Goal: Information Seeking & Learning: Compare options

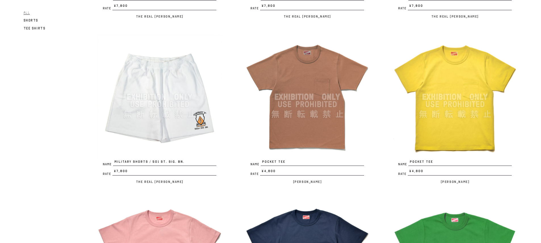
drag, startPoint x: 537, startPoint y: 37, endPoint x: 540, endPoint y: 35, distance: 3.2
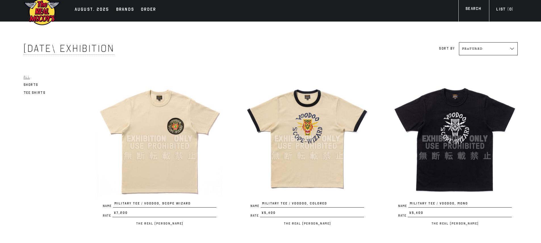
scroll to position [3, 0]
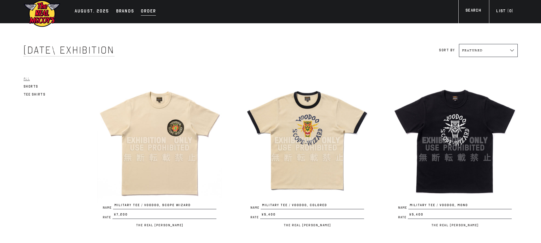
click at [147, 15] on div "Order" at bounding box center [148, 12] width 15 height 8
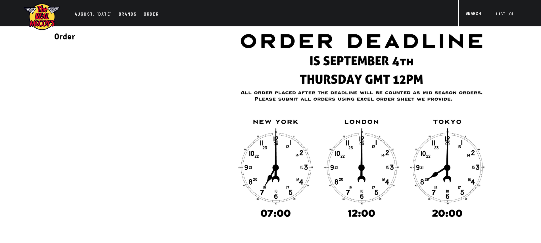
drag, startPoint x: 305, startPoint y: 61, endPoint x: 476, endPoint y: 66, distance: 170.7
click at [476, 66] on img at bounding box center [361, 122] width 250 height 193
click at [508, 76] on div "Order - *All orders submitted after the deadline will be counted as Mid-Season …" at bounding box center [270, 189] width 517 height 327
click at [97, 12] on div "AUGUST. 2025" at bounding box center [93, 15] width 37 height 8
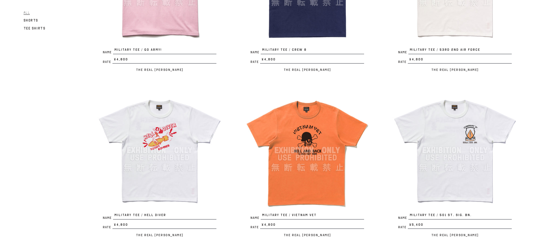
scroll to position [671, 0]
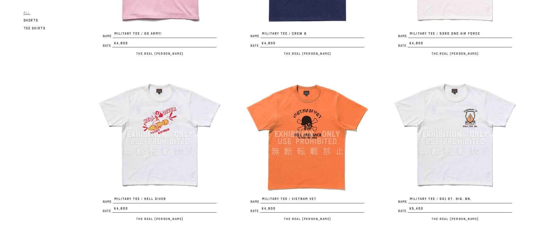
click at [527, 97] on div "August 2025 Exhibition Sort by Featured Alphabetically, A-Z Alphabetically, Z-A…" at bounding box center [270, 62] width 517 height 1414
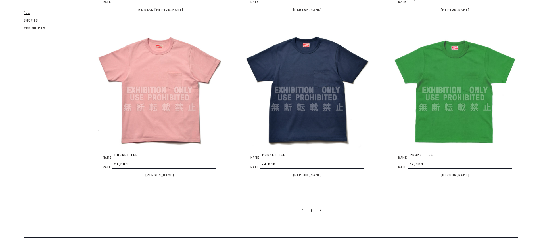
scroll to position [1209, 0]
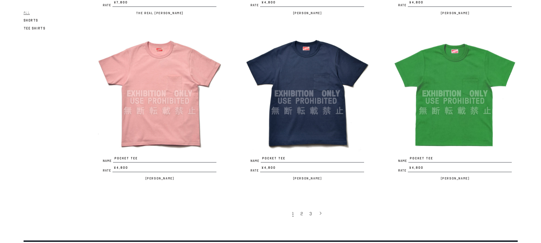
click at [439, 122] on img at bounding box center [454, 93] width 125 height 125
click at [301, 217] on link "2" at bounding box center [302, 214] width 9 height 12
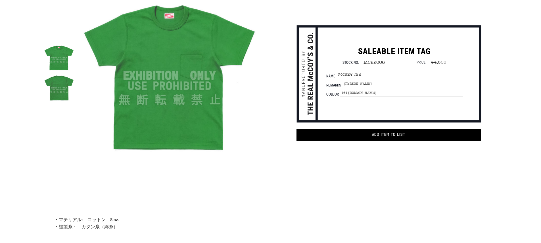
scroll to position [13, 0]
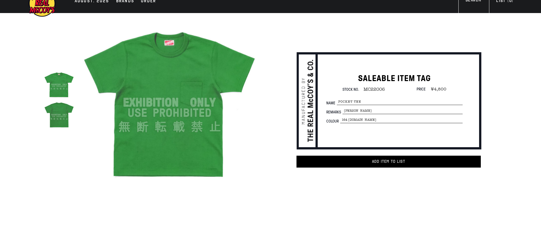
drag, startPoint x: 541, startPoint y: 42, endPoint x: 533, endPoint y: 49, distance: 10.1
click at [533, 49] on html "Skip to content AUGUST. 2025 Brands Order" at bounding box center [270, 201] width 541 height 429
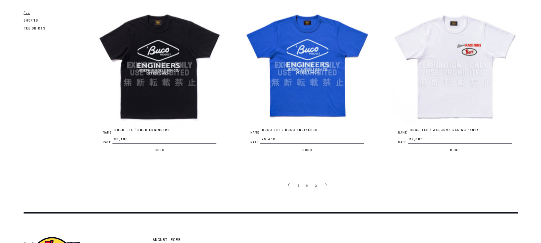
scroll to position [1252, 0]
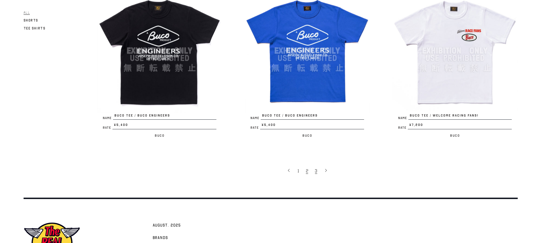
click at [315, 173] on span "3" at bounding box center [316, 171] width 2 height 6
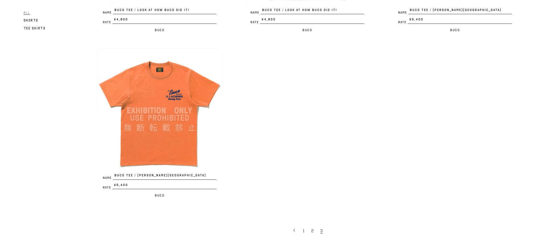
scroll to position [362, 0]
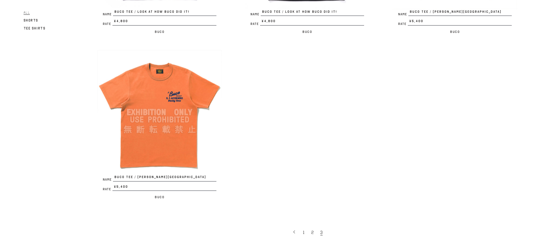
click at [178, 155] on img at bounding box center [159, 112] width 125 height 125
click at [305, 233] on link "1" at bounding box center [304, 233] width 8 height 12
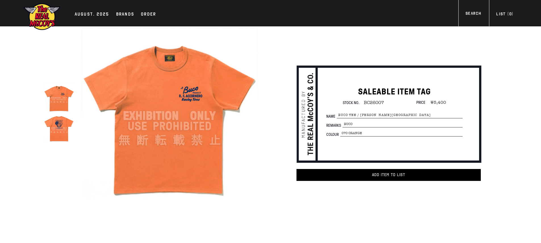
click at [47, 129] on img at bounding box center [59, 128] width 30 height 30
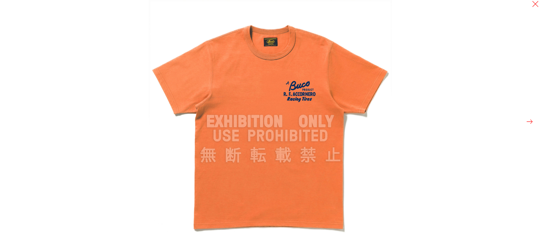
click at [530, 120] on button at bounding box center [530, 122] width 8 height 8
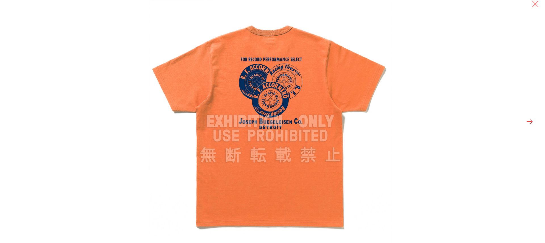
click at [530, 120] on button at bounding box center [530, 122] width 8 height 8
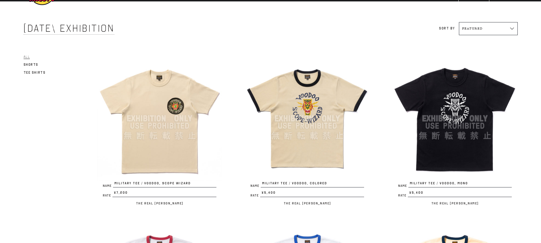
scroll to position [37, 0]
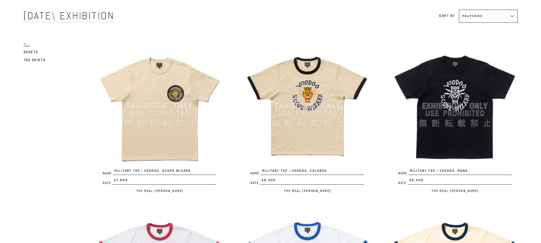
click at [167, 124] on img at bounding box center [159, 106] width 125 height 125
click at [271, 131] on img at bounding box center [307, 106] width 125 height 125
click at [487, 124] on img at bounding box center [454, 106] width 125 height 125
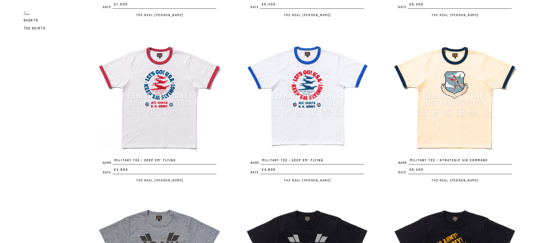
scroll to position [226, 0]
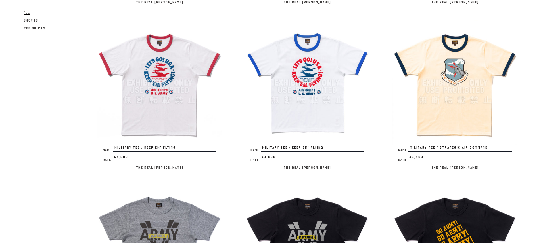
click at [136, 85] on img at bounding box center [159, 82] width 125 height 125
click at [318, 79] on img at bounding box center [307, 82] width 125 height 125
click at [460, 95] on img at bounding box center [454, 82] width 125 height 125
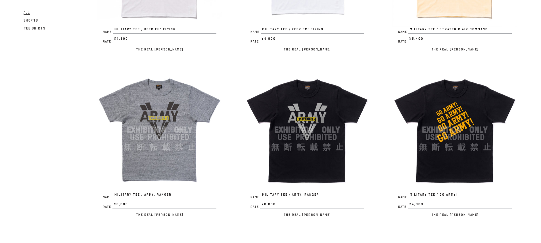
scroll to position [352, 0]
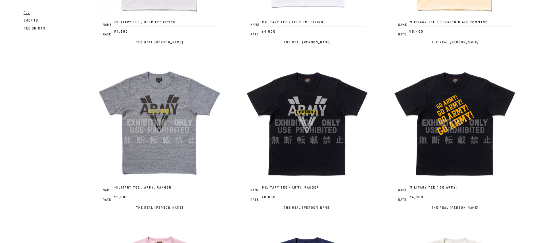
click at [147, 130] on img at bounding box center [159, 122] width 125 height 125
click at [324, 124] on img at bounding box center [307, 122] width 125 height 125
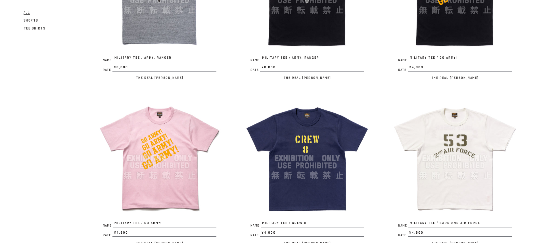
scroll to position [471, 0]
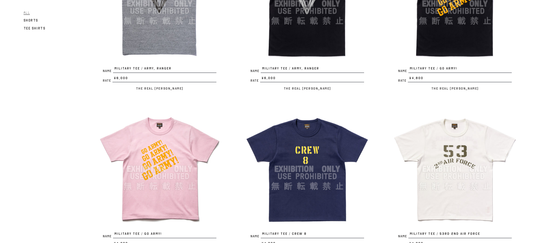
click at [463, 32] on img at bounding box center [454, 3] width 125 height 125
click at [191, 155] on img at bounding box center [159, 169] width 125 height 125
click at [314, 181] on img at bounding box center [307, 169] width 125 height 125
click at [460, 172] on img at bounding box center [454, 169] width 125 height 125
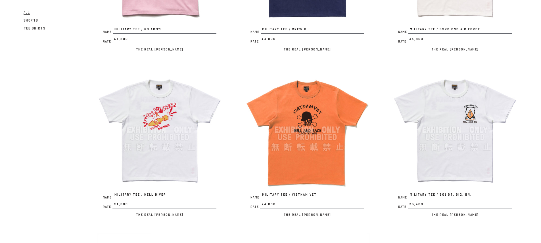
scroll to position [698, 0]
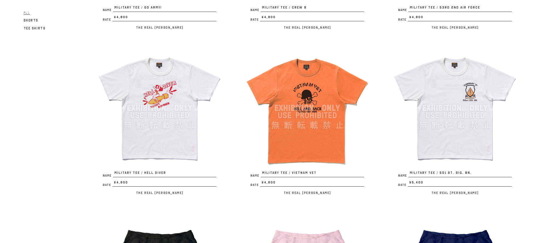
click at [161, 100] on img at bounding box center [159, 108] width 125 height 125
click at [309, 120] on img at bounding box center [307, 108] width 125 height 125
click at [429, 133] on img at bounding box center [454, 108] width 125 height 125
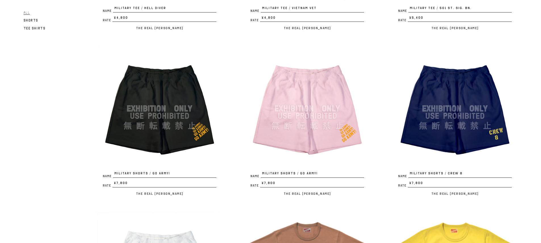
scroll to position [864, 0]
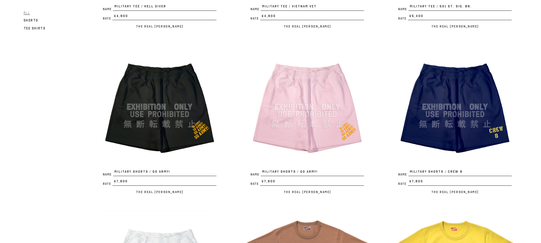
click at [329, 128] on img at bounding box center [307, 107] width 125 height 125
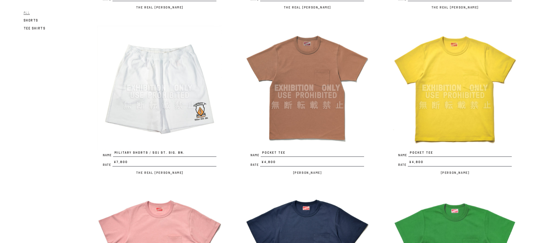
scroll to position [1078, 0]
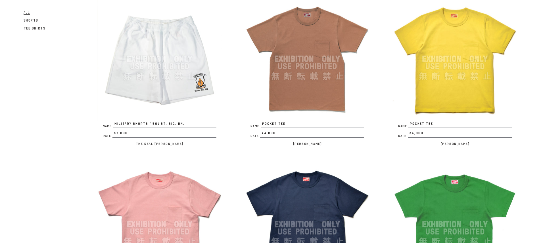
click at [342, 77] on img at bounding box center [307, 59] width 125 height 125
click at [459, 75] on img at bounding box center [454, 59] width 125 height 125
click at [156, 205] on img at bounding box center [159, 224] width 125 height 125
click at [296, 193] on img at bounding box center [307, 224] width 125 height 125
click at [414, 195] on img at bounding box center [454, 224] width 125 height 125
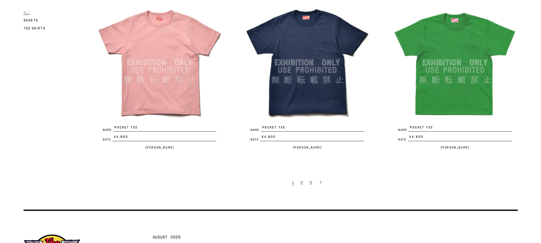
scroll to position [1299, 0]
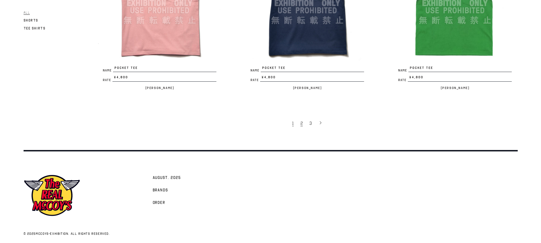
click at [302, 124] on span "2" at bounding box center [301, 124] width 2 height 6
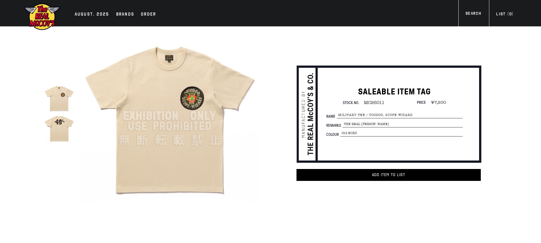
click at [64, 129] on img at bounding box center [59, 128] width 30 height 30
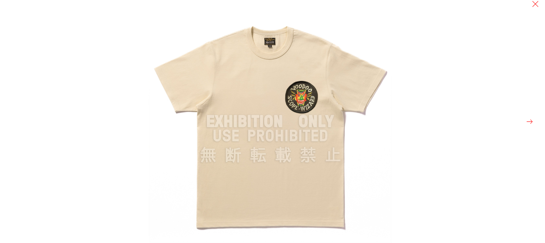
click at [531, 122] on button at bounding box center [530, 122] width 8 height 8
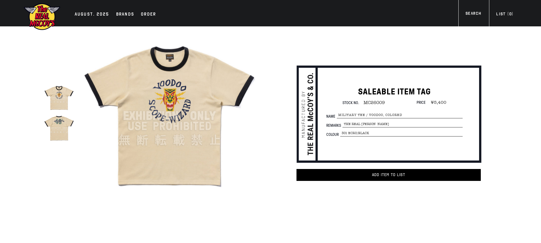
click at [60, 126] on img at bounding box center [59, 128] width 30 height 30
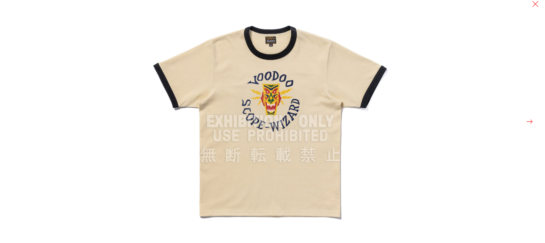
click at [531, 6] on div at bounding box center [421, 121] width 545 height 243
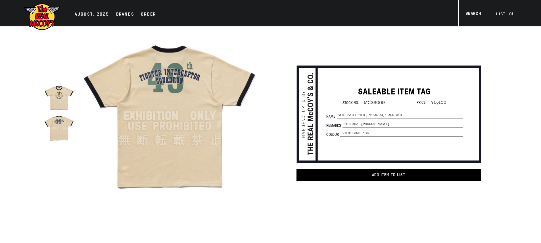
click at [58, 99] on img at bounding box center [59, 98] width 30 height 30
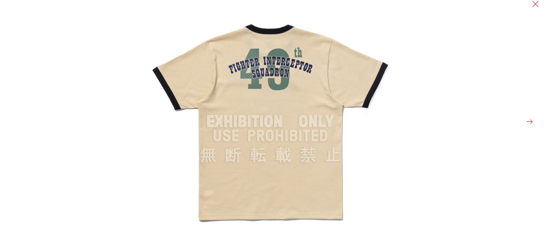
click at [0, 123] on div at bounding box center [272, 121] width 545 height 243
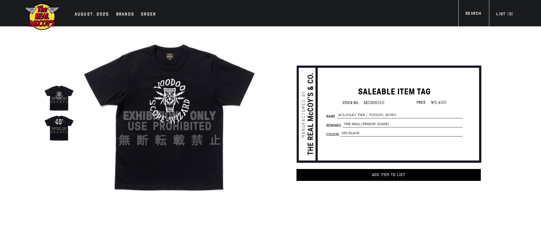
click at [57, 120] on img at bounding box center [59, 128] width 30 height 30
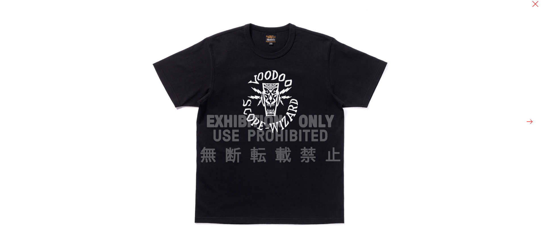
click at [264, 110] on img at bounding box center [270, 121] width 243 height 243
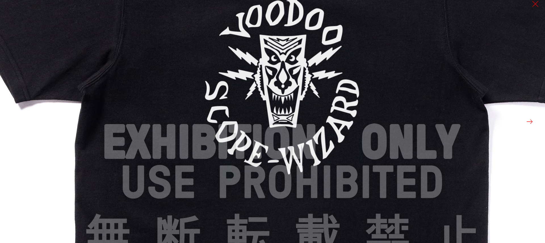
click at [318, 91] on img at bounding box center [282, 142] width 681 height 681
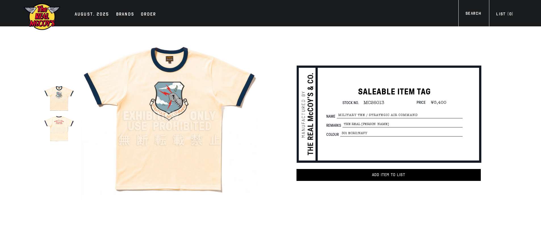
click at [64, 121] on img at bounding box center [59, 128] width 30 height 30
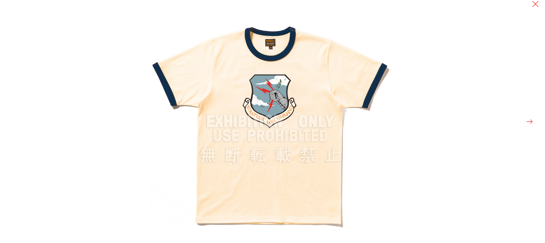
click at [524, 122] on div at bounding box center [421, 121] width 545 height 243
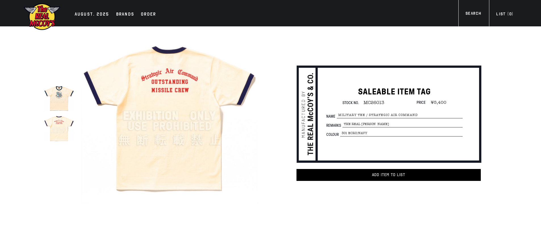
click at [524, 122] on div "true SALEABLE ITEM TAG Stock No. MC26013 Price ¥5,400 Name" at bounding box center [270, 130] width 517 height 208
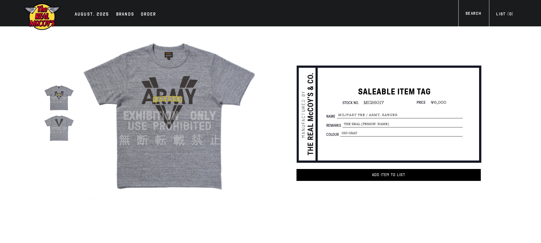
click at [66, 122] on img at bounding box center [59, 128] width 30 height 30
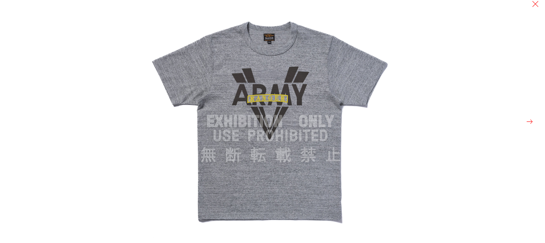
click at [531, 125] on button at bounding box center [530, 122] width 8 height 8
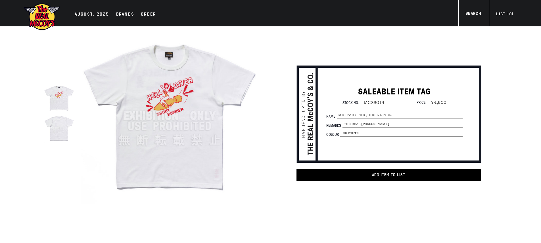
click at [62, 104] on img at bounding box center [59, 98] width 30 height 30
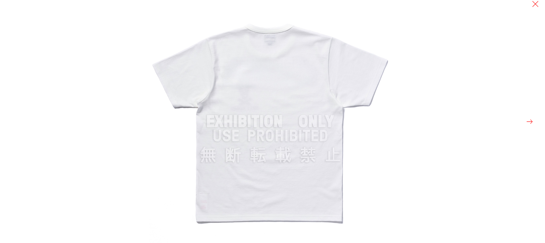
click at [534, 122] on div at bounding box center [421, 121] width 545 height 243
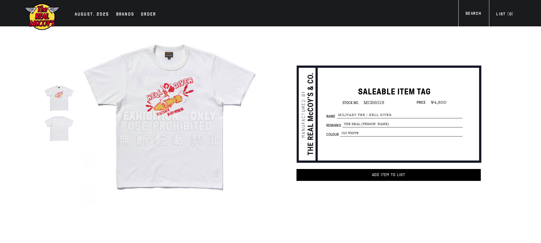
click at [186, 101] on img at bounding box center [169, 116] width 176 height 176
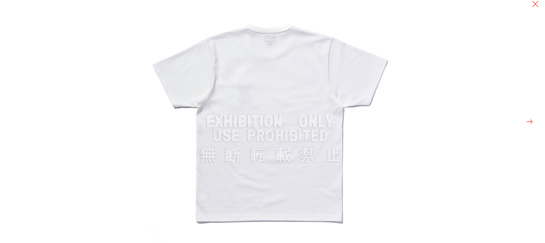
click at [531, 122] on button at bounding box center [530, 122] width 8 height 8
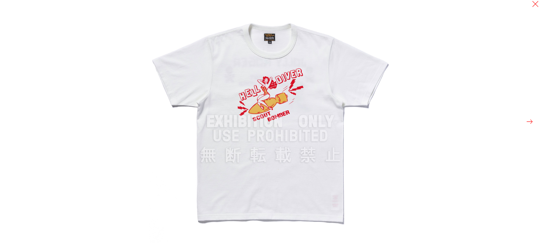
click at [267, 102] on img at bounding box center [270, 121] width 243 height 243
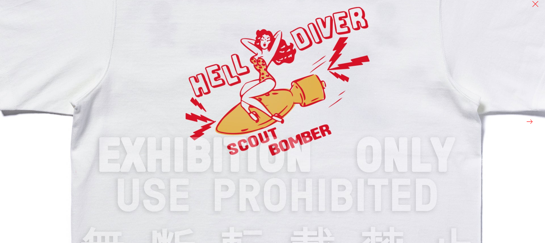
click at [267, 102] on img at bounding box center [276, 155] width 681 height 681
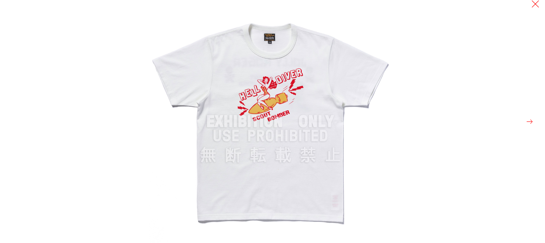
click at [536, 4] on button at bounding box center [535, 4] width 8 height 8
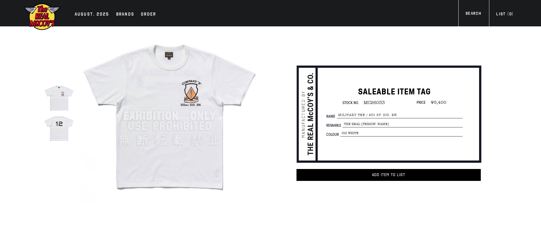
click at [54, 133] on img at bounding box center [59, 128] width 30 height 30
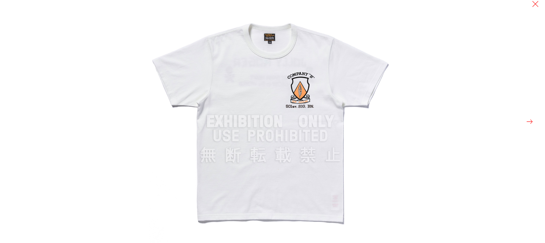
click at [306, 90] on img at bounding box center [270, 121] width 243 height 243
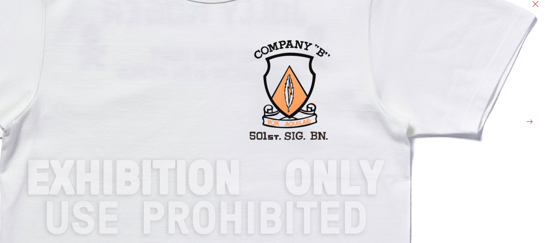
click at [306, 90] on img at bounding box center [205, 178] width 681 height 681
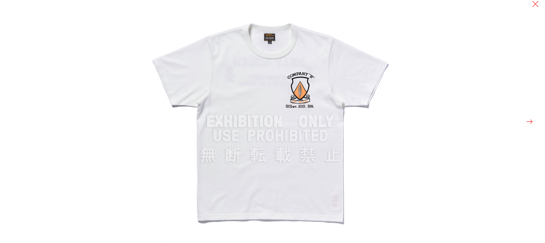
click at [528, 123] on button at bounding box center [530, 122] width 8 height 8
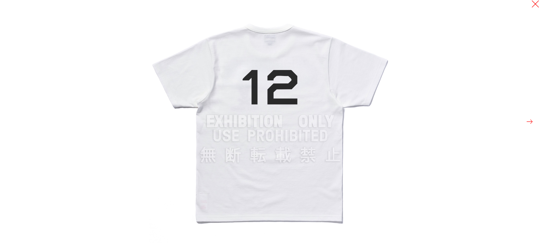
click at [536, 3] on button at bounding box center [535, 4] width 8 height 8
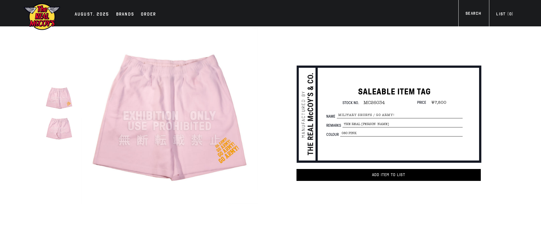
drag, startPoint x: 542, startPoint y: 23, endPoint x: 506, endPoint y: 2, distance: 41.9
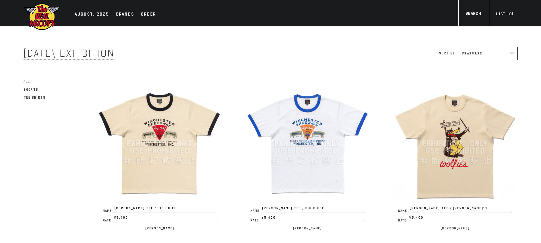
click at [151, 147] on img at bounding box center [159, 143] width 125 height 125
click at [284, 144] on img at bounding box center [307, 143] width 125 height 125
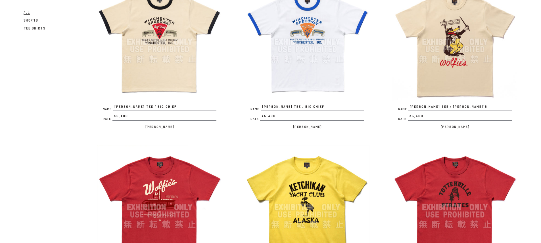
scroll to position [100, 0]
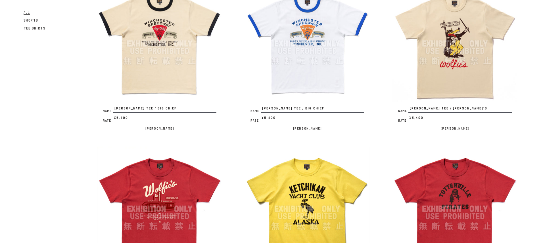
click at [439, 41] on img at bounding box center [454, 43] width 125 height 125
click at [190, 188] on img at bounding box center [159, 209] width 125 height 125
click at [276, 186] on img at bounding box center [307, 209] width 125 height 125
click at [453, 179] on img at bounding box center [454, 209] width 125 height 125
drag, startPoint x: 541, startPoint y: 46, endPoint x: 542, endPoint y: 66, distance: 20.5
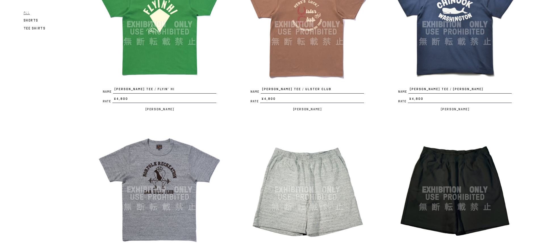
scroll to position [418, 0]
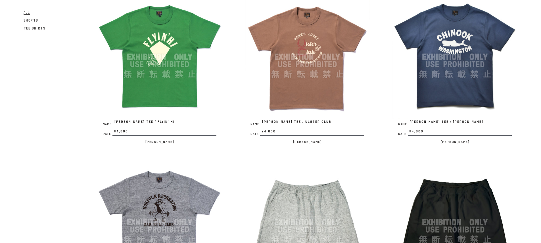
click at [162, 89] on img at bounding box center [159, 57] width 125 height 125
click at [305, 77] on img at bounding box center [307, 57] width 125 height 125
click at [427, 76] on img at bounding box center [454, 57] width 125 height 125
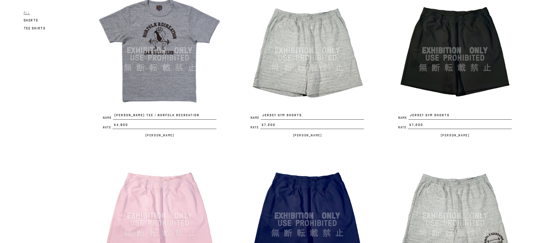
scroll to position [573, 0]
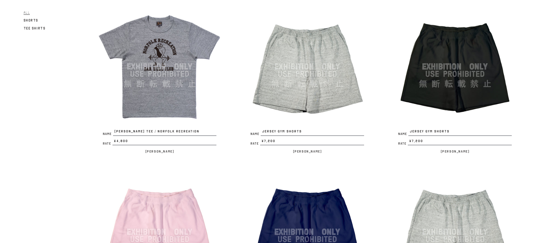
click at [454, 111] on img at bounding box center [454, 66] width 125 height 125
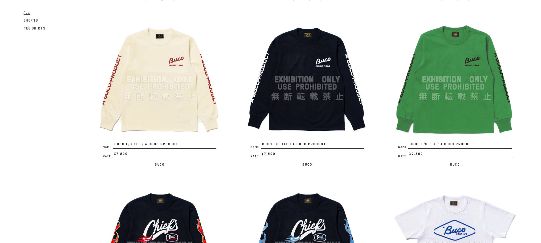
scroll to position [900, 0]
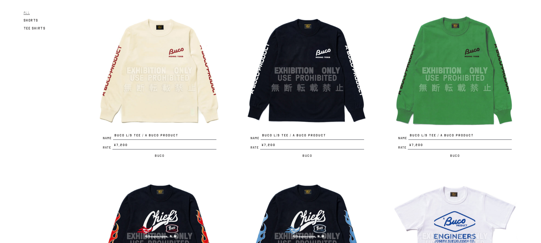
click at [470, 116] on img at bounding box center [454, 70] width 125 height 125
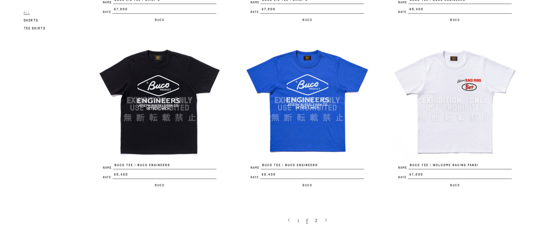
scroll to position [1204, 0]
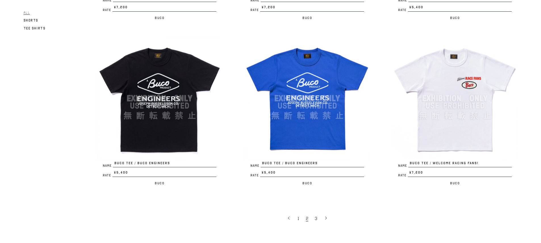
click at [467, 139] on img at bounding box center [454, 98] width 125 height 125
click at [316, 218] on span "3" at bounding box center [316, 219] width 2 height 6
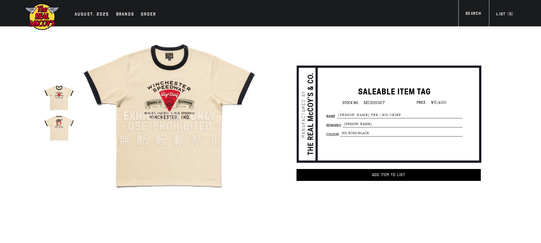
click at [60, 129] on img at bounding box center [59, 128] width 30 height 30
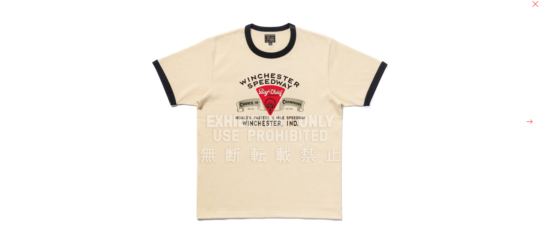
click at [531, 124] on button at bounding box center [530, 122] width 8 height 8
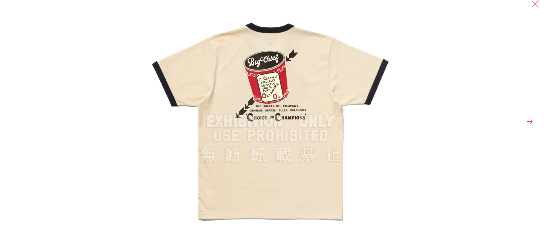
click at [535, 5] on button at bounding box center [535, 4] width 8 height 8
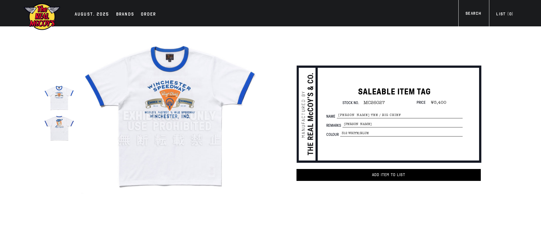
click at [169, 109] on img at bounding box center [169, 116] width 176 height 176
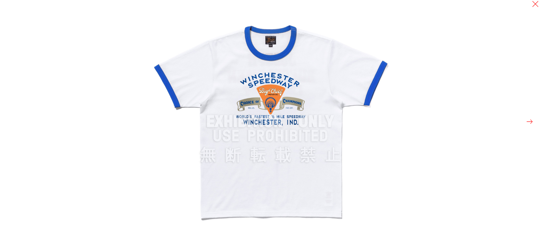
click at [531, 123] on button at bounding box center [530, 122] width 8 height 8
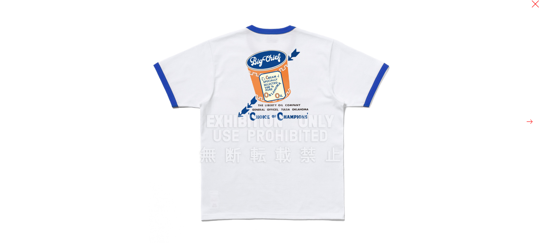
click at [535, 5] on button at bounding box center [535, 4] width 8 height 8
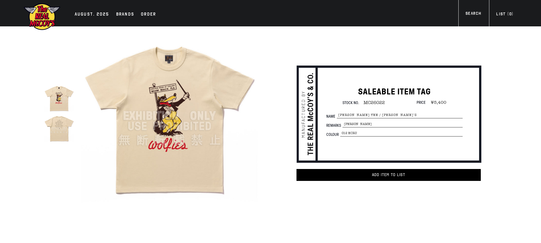
click at [115, 146] on img at bounding box center [169, 116] width 176 height 176
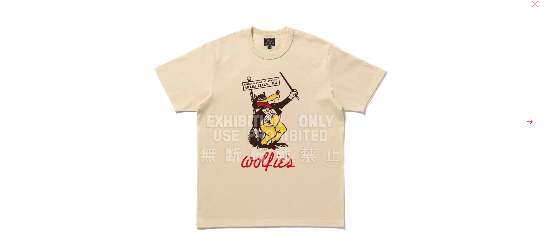
click at [533, 121] on button at bounding box center [530, 122] width 8 height 8
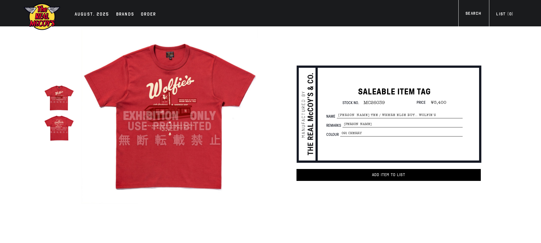
click at [175, 109] on img at bounding box center [169, 116] width 176 height 176
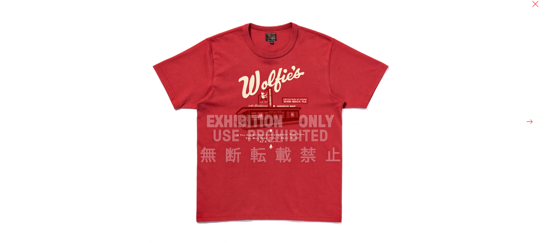
click at [273, 110] on img at bounding box center [270, 121] width 243 height 243
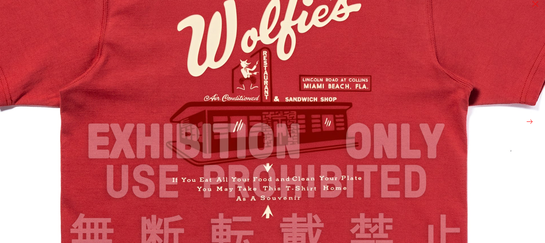
click at [287, 110] on img at bounding box center [266, 142] width 681 height 681
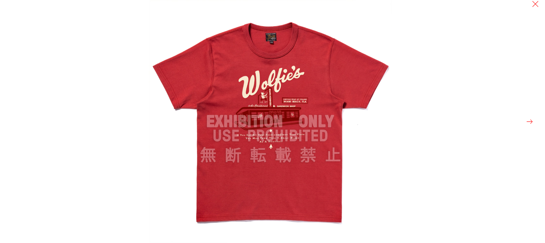
click at [533, 122] on button at bounding box center [530, 122] width 8 height 8
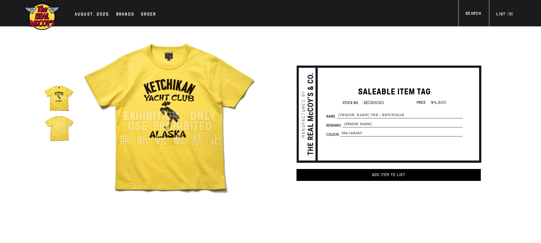
click at [190, 112] on img at bounding box center [169, 116] width 176 height 176
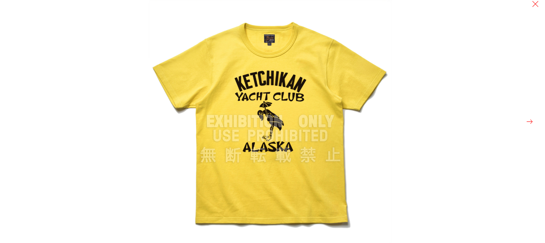
click at [529, 122] on button at bounding box center [530, 122] width 8 height 8
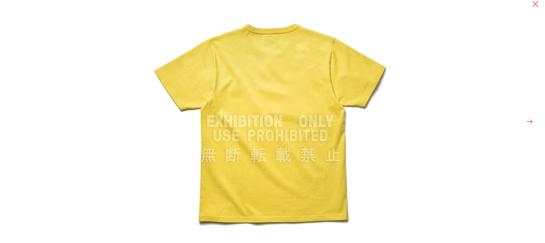
click at [529, 122] on button at bounding box center [530, 122] width 8 height 8
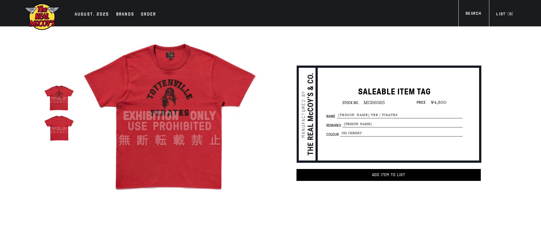
click at [174, 103] on img at bounding box center [169, 116] width 176 height 176
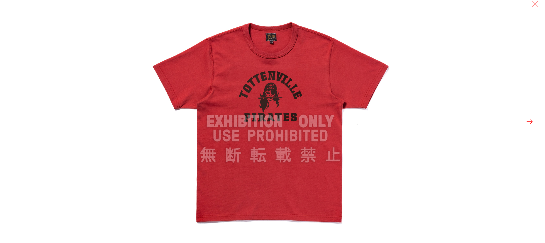
click at [530, 123] on button at bounding box center [530, 122] width 8 height 8
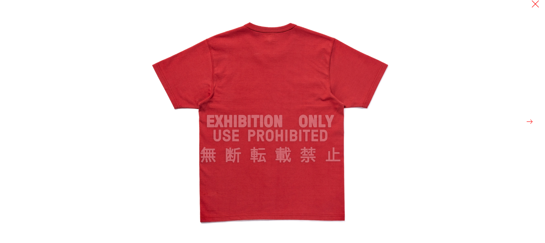
click at [536, 3] on button at bounding box center [535, 4] width 8 height 8
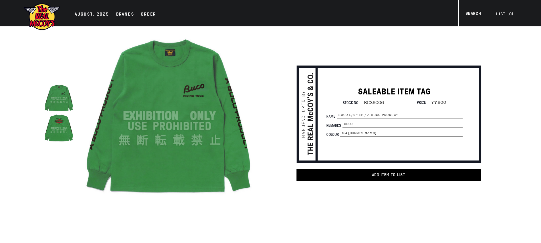
click at [59, 119] on img at bounding box center [59, 128] width 30 height 30
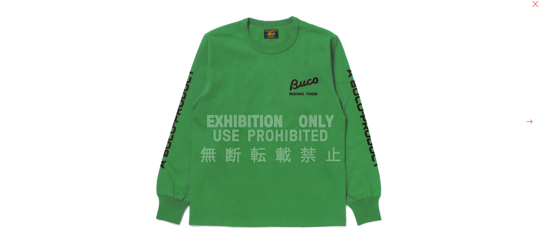
click at [535, 123] on div at bounding box center [421, 121] width 545 height 243
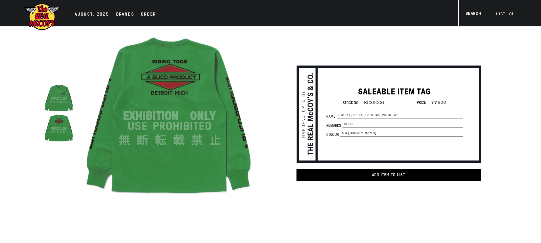
click at [149, 106] on img at bounding box center [169, 116] width 176 height 176
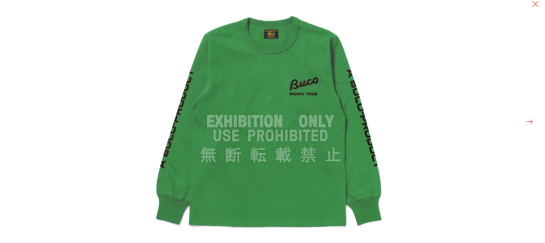
click at [524, 125] on div at bounding box center [421, 121] width 545 height 243
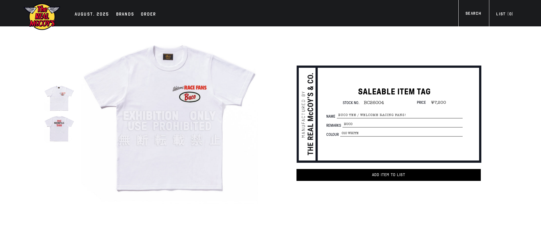
click at [68, 130] on img at bounding box center [59, 128] width 30 height 30
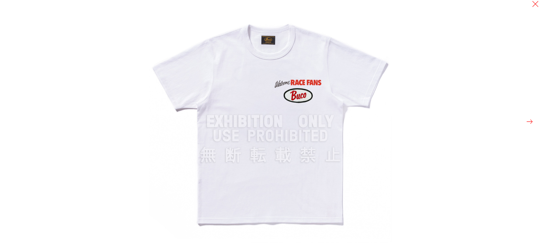
click at [530, 123] on button at bounding box center [530, 122] width 8 height 8
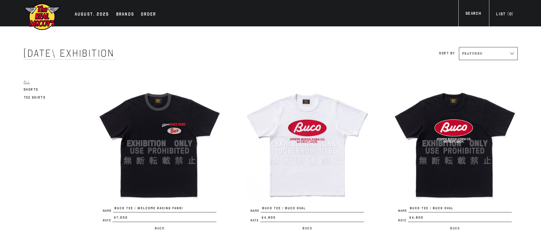
click at [177, 138] on img at bounding box center [159, 143] width 125 height 125
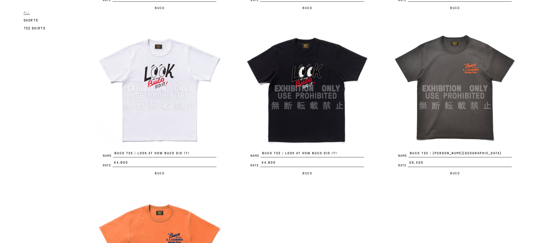
scroll to position [211, 0]
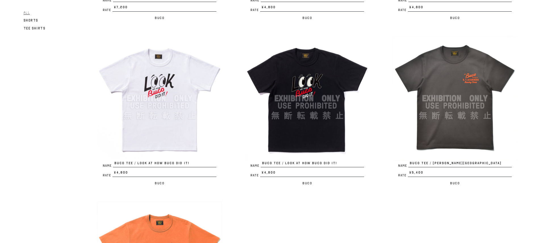
click at [444, 102] on img at bounding box center [454, 98] width 125 height 125
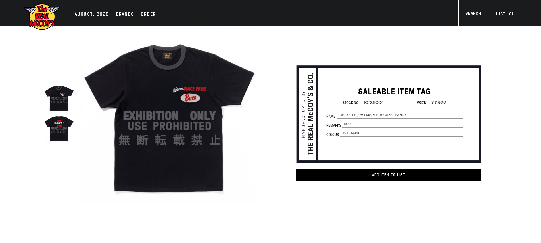
click at [55, 135] on img at bounding box center [59, 128] width 30 height 30
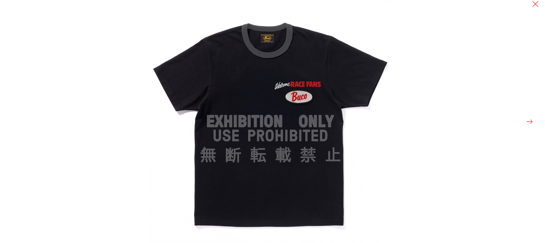
click at [529, 124] on button at bounding box center [530, 122] width 8 height 8
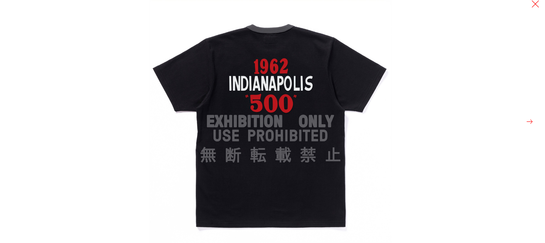
click at [536, 3] on button at bounding box center [535, 4] width 8 height 8
